Goal: Transaction & Acquisition: Purchase product/service

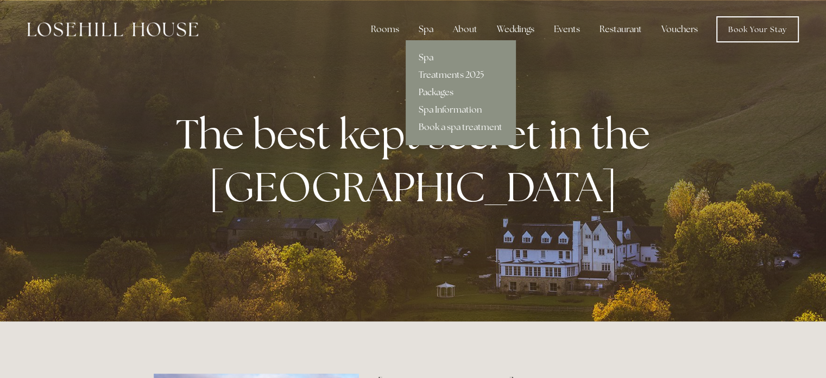
click at [435, 92] on link "Packages" at bounding box center [461, 92] width 110 height 17
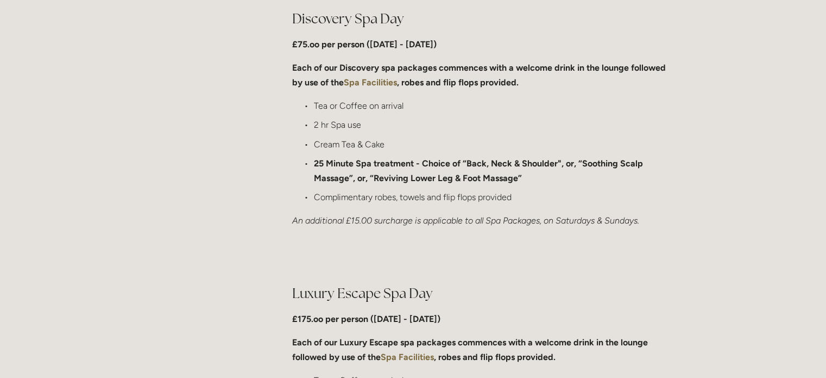
scroll to position [815, 0]
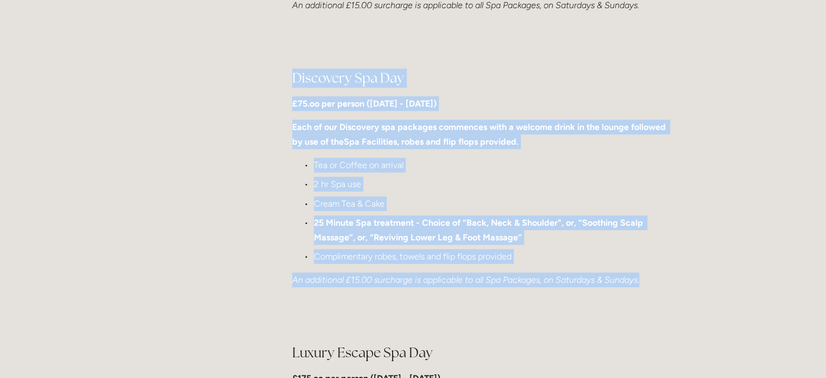
drag, startPoint x: 296, startPoint y: 72, endPoint x: 670, endPoint y: 284, distance: 430.9
click at [670, 284] on div "Discovery Spa Day £75.oo per person ([DATE] - [DATE]) Each of our Discovery spa…" at bounding box center [482, 177] width 381 height 219
copy div "Discovery Spa Day £75.oo per person ([DATE] - [DATE]) Each of our Discovery spa…"
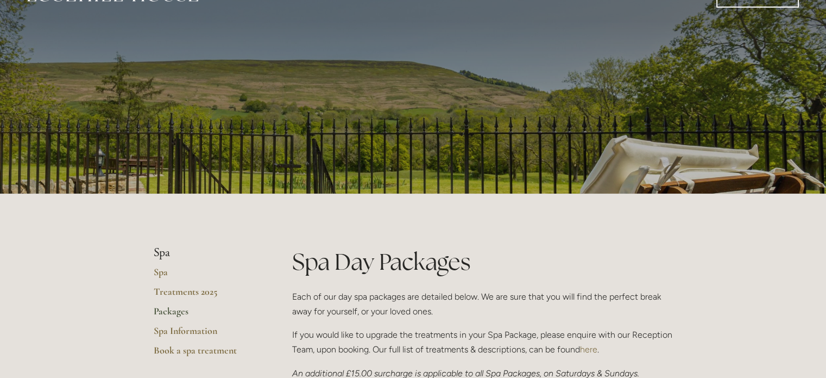
scroll to position [0, 0]
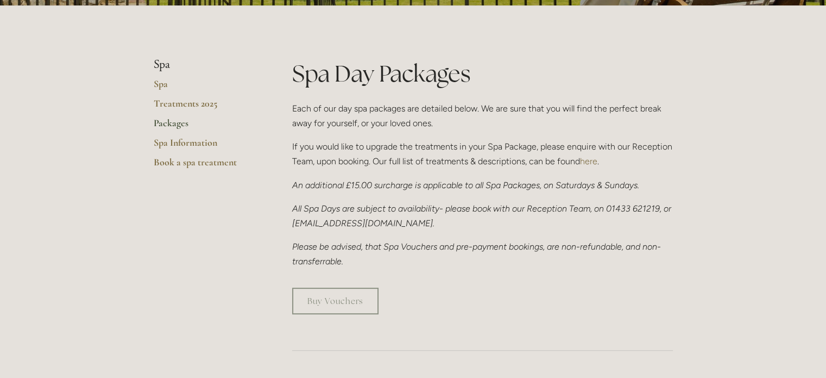
scroll to position [380, 0]
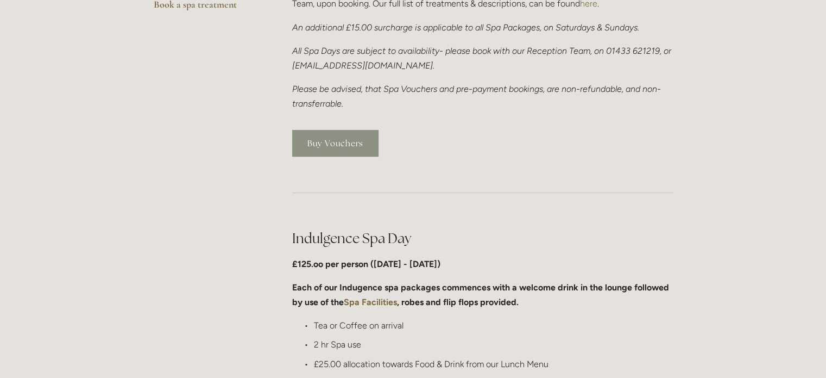
click at [342, 140] on link "Buy Vouchers" at bounding box center [335, 143] width 86 height 27
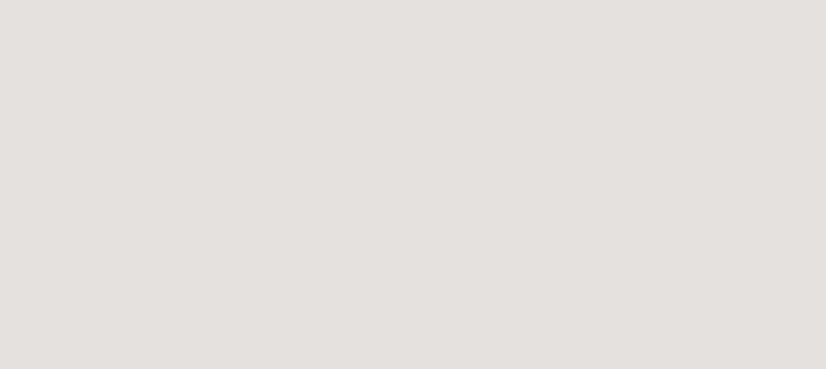
scroll to position [826, 0]
